Goal: Task Accomplishment & Management: Manage account settings

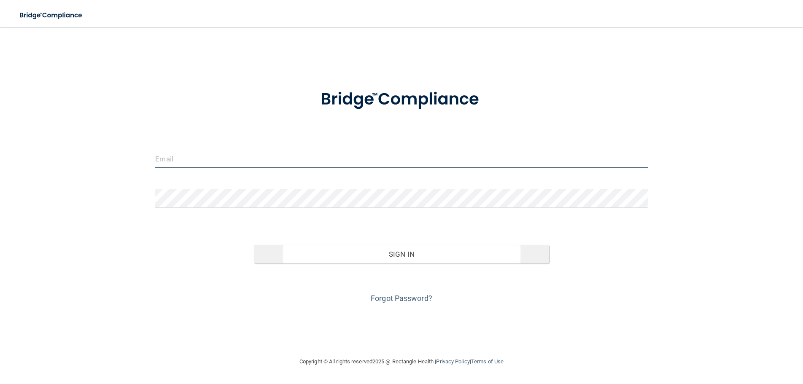
type input "[EMAIL_ADDRESS][DOMAIN_NAME]"
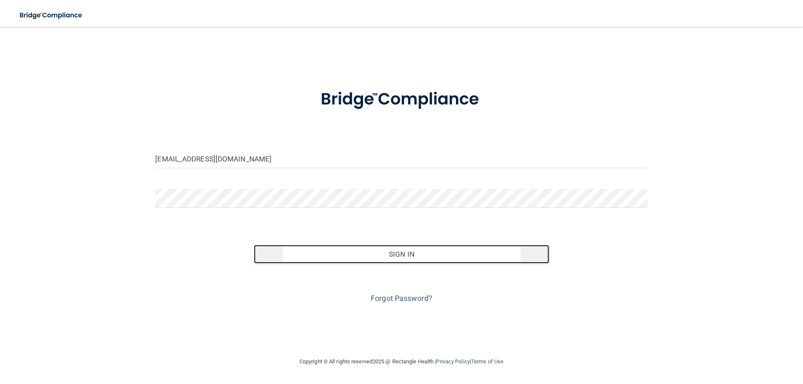
click at [423, 256] on button "Sign In" at bounding box center [401, 254] width 295 height 19
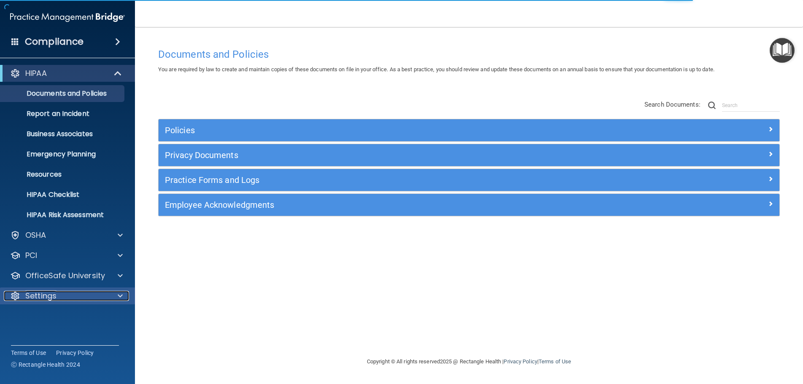
click at [121, 294] on span at bounding box center [120, 296] width 5 height 10
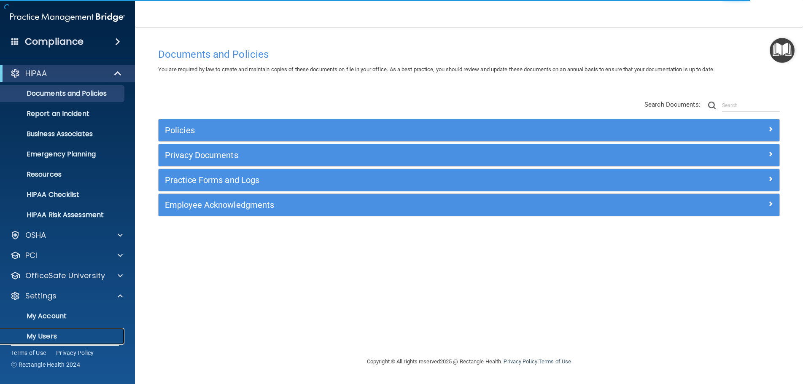
click at [59, 337] on p "My Users" at bounding box center [62, 336] width 115 height 8
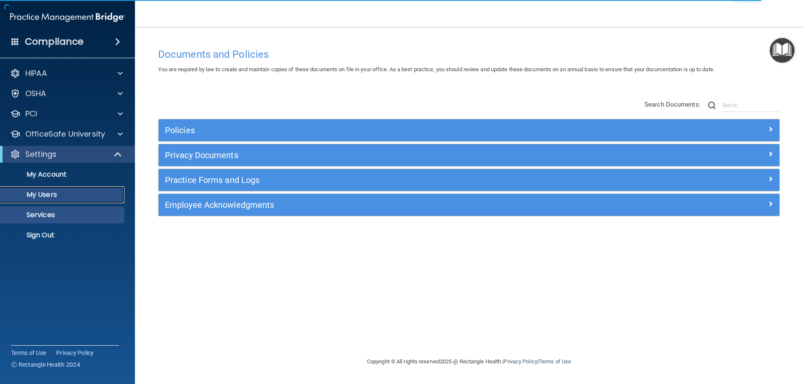
select select "20"
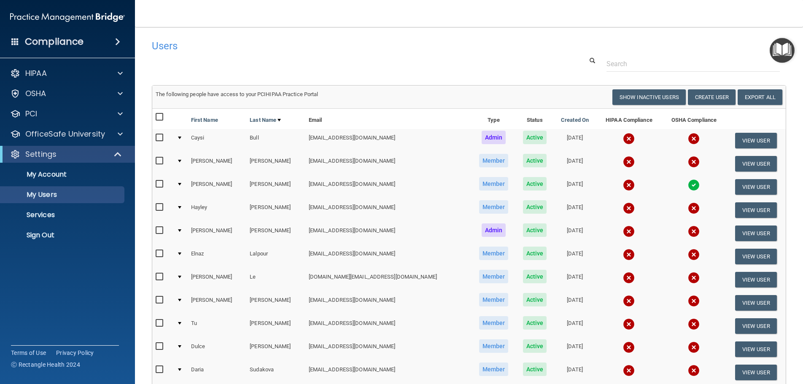
click at [161, 116] on input "checkbox" at bounding box center [161, 117] width 10 height 7
checkbox input "true"
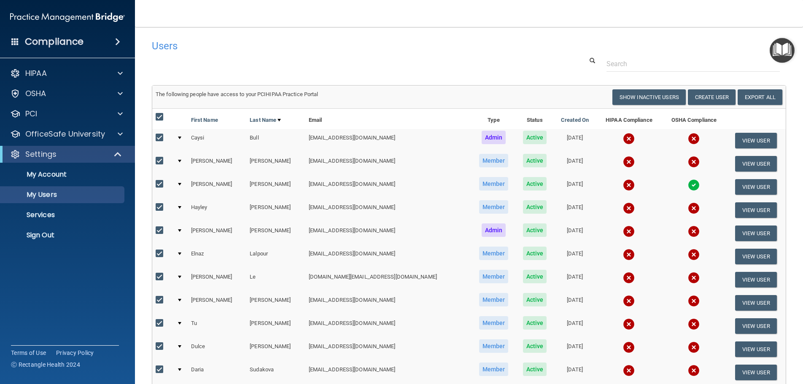
checkbox input "true"
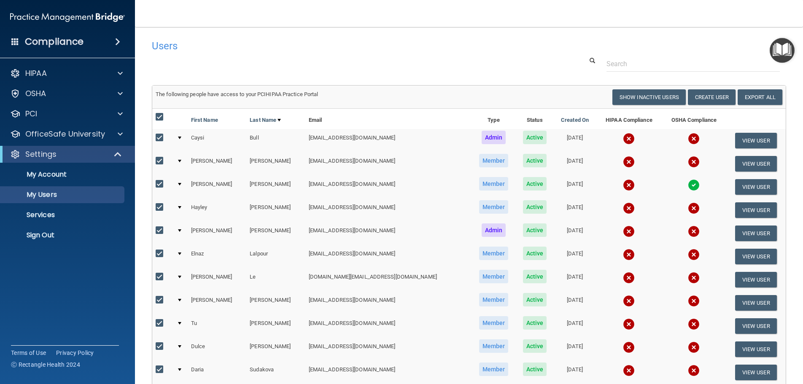
checkbox input "true"
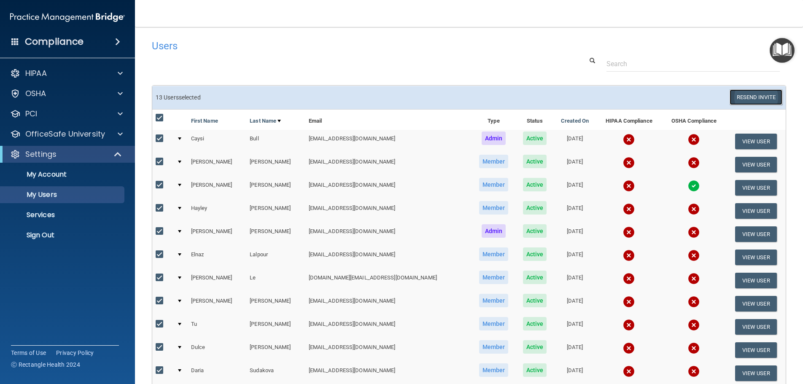
click at [755, 96] on button "Resend Invite" at bounding box center [755, 97] width 53 height 16
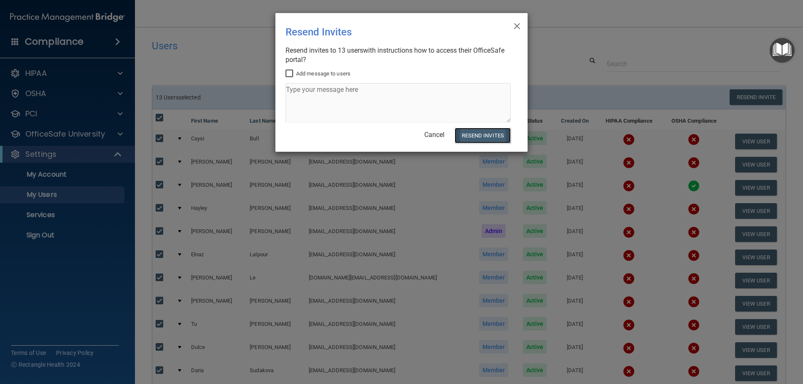
click at [477, 138] on button "Resend Invites" at bounding box center [482, 136] width 56 height 16
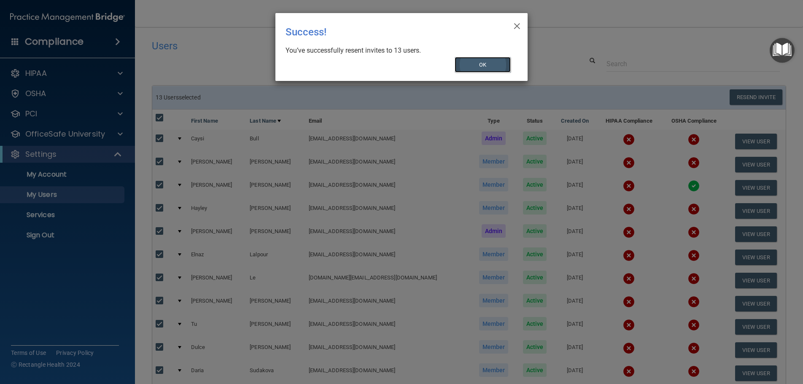
click at [487, 63] on button "OK" at bounding box center [482, 65] width 56 height 16
